Goal: Information Seeking & Learning: Learn about a topic

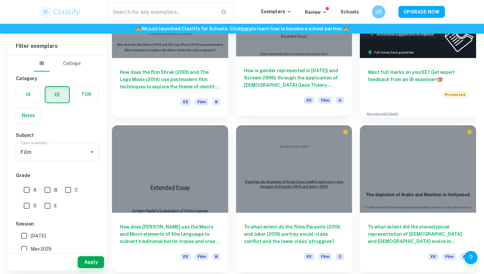
scroll to position [114, 0]
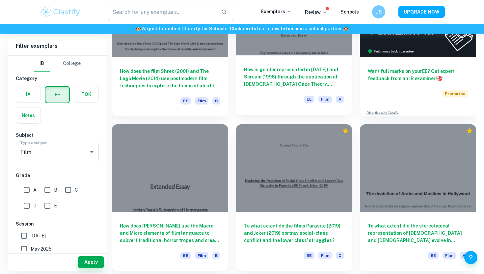
click at [303, 77] on h6 "How is gender represented in [DATE]) and Scream (1996) through the application …" at bounding box center [294, 77] width 100 height 22
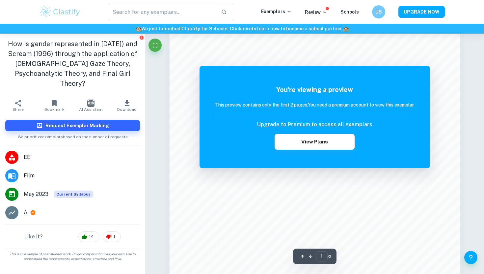
scroll to position [636, 0]
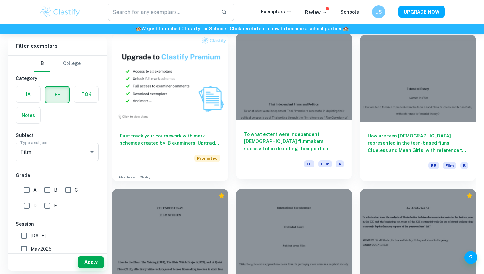
scroll to position [326, 0]
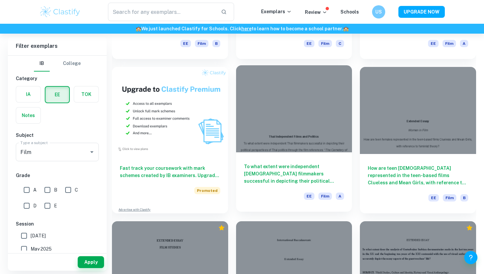
click at [336, 91] on div at bounding box center [294, 108] width 116 height 87
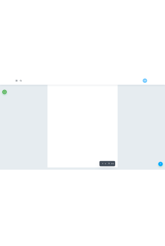
scroll to position [1237, 0]
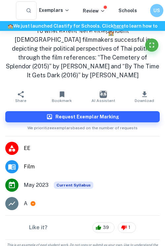
type input "3"
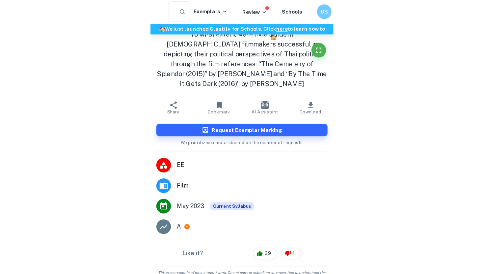
scroll to position [1222, 0]
